Goal: Navigation & Orientation: Find specific page/section

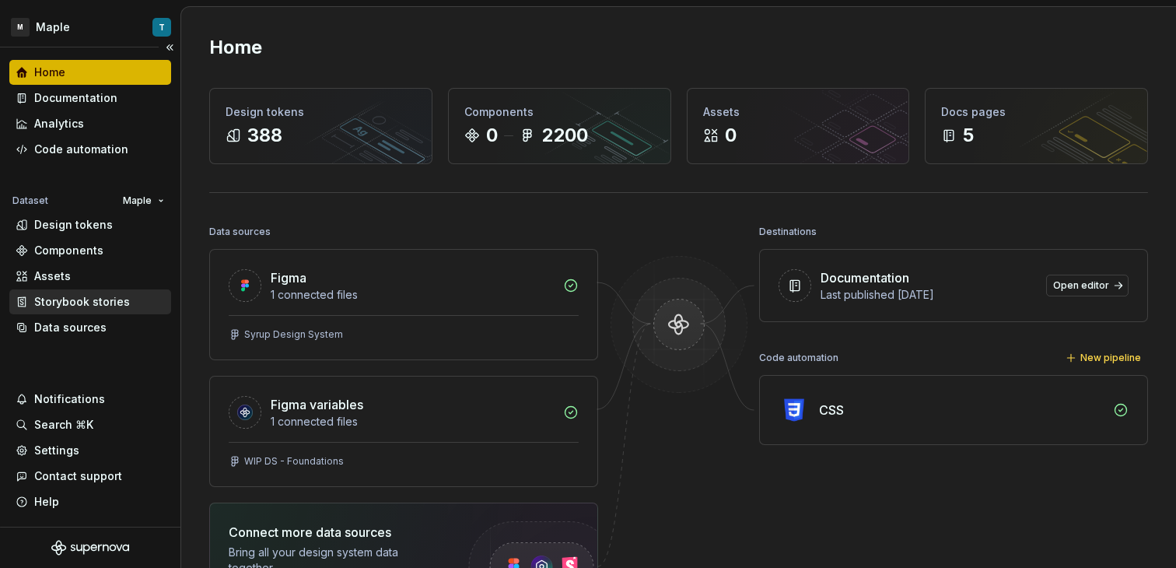
click at [109, 308] on div "Storybook stories" at bounding box center [82, 302] width 96 height 16
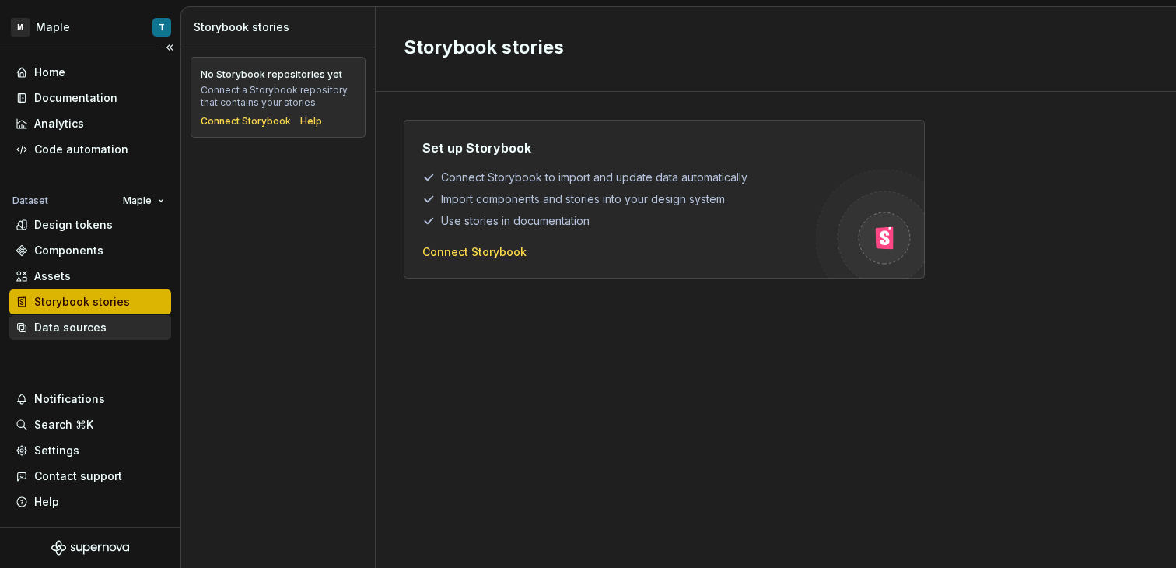
click at [110, 321] on div "Data sources" at bounding box center [90, 328] width 149 height 16
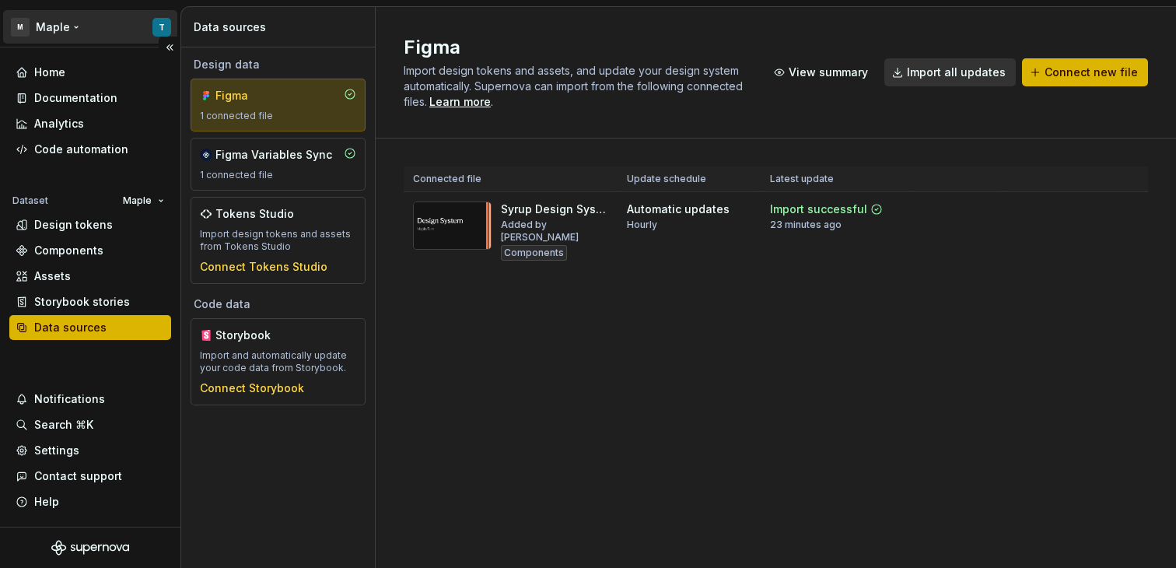
click at [72, 22] on html "M Maple T Home Documentation Analytics Code automation Dataset Maple Design tok…" at bounding box center [588, 284] width 1176 height 568
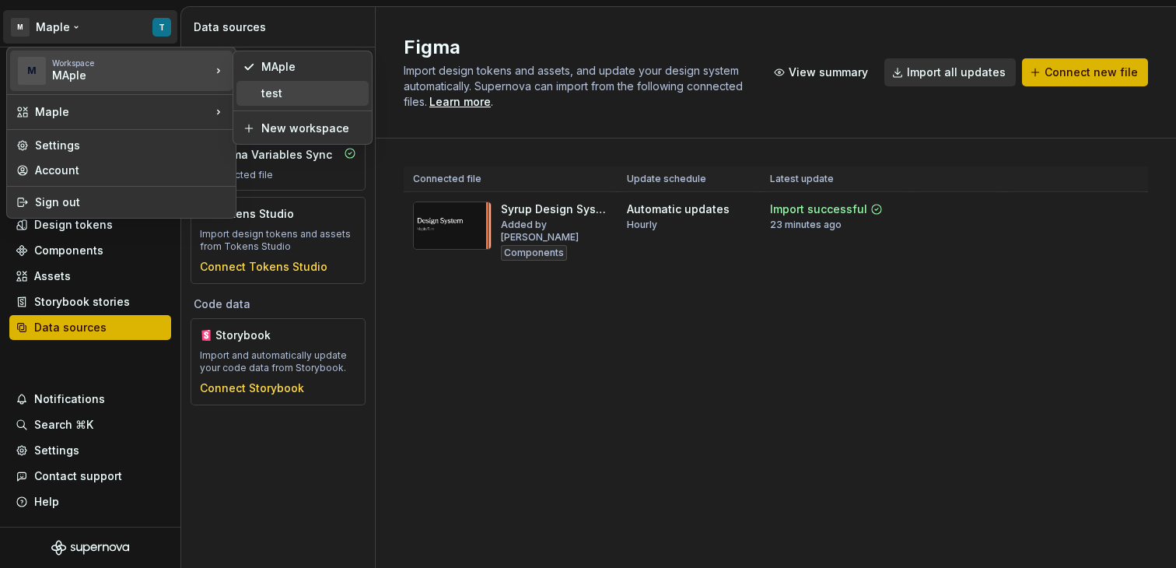
click at [262, 94] on div "test" at bounding box center [311, 94] width 101 height 16
